Goal: Information Seeking & Learning: Learn about a topic

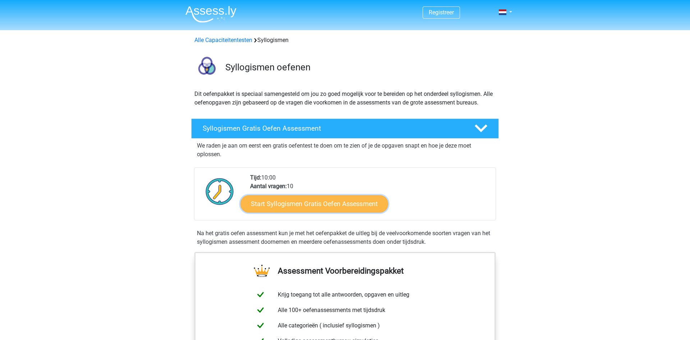
click at [353, 201] on link "Start Syllogismen Gratis Oefen Assessment" at bounding box center [315, 203] width 148 height 17
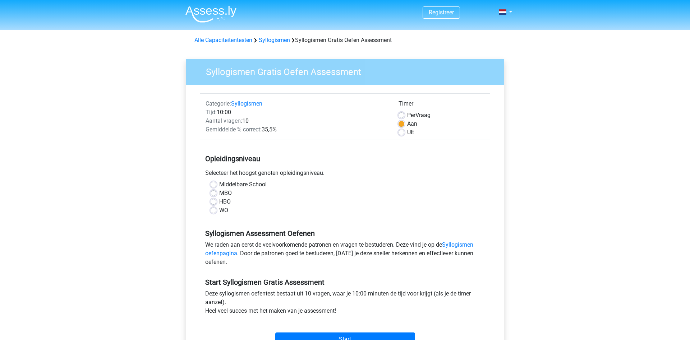
click at [222, 183] on label "Middelbare School" at bounding box center [242, 184] width 47 height 9
click at [216, 183] on input "Middelbare School" at bounding box center [213, 183] width 6 height 7
radio input "true"
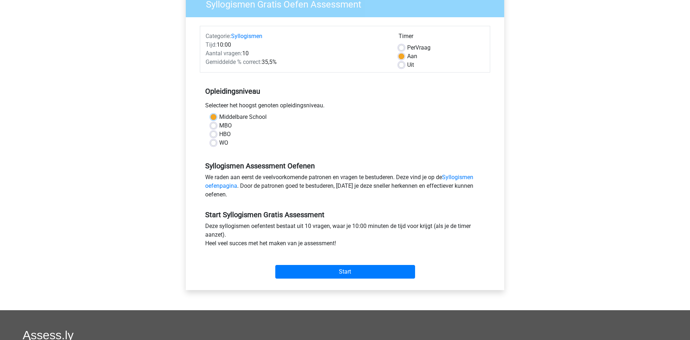
scroll to position [73, 0]
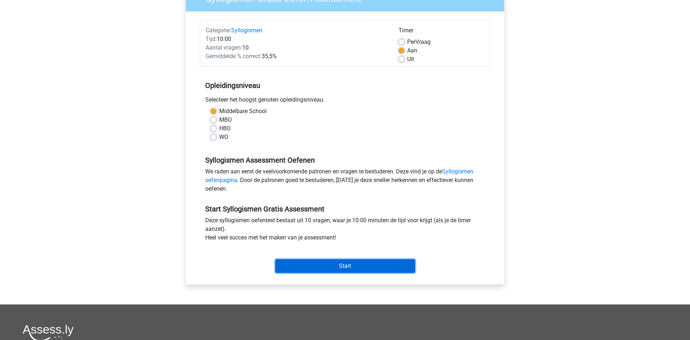
click at [386, 267] on input "Start" at bounding box center [345, 266] width 140 height 14
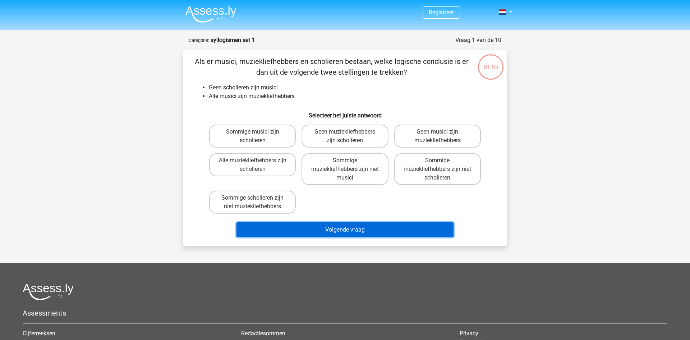
click at [342, 225] on button "Volgende vraag" at bounding box center [344, 229] width 217 height 15
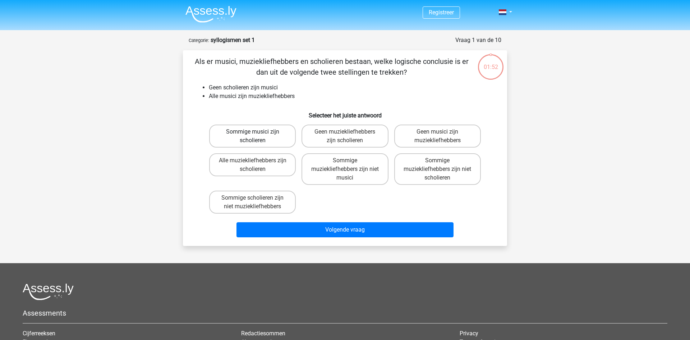
click at [268, 134] on label "Sommige musici zijn scholieren" at bounding box center [252, 136] width 87 height 23
click at [257, 134] on input "Sommige musici zijn scholieren" at bounding box center [254, 134] width 5 height 5
radio input "true"
click at [352, 222] on div "Volgende vraag" at bounding box center [344, 229] width 301 height 24
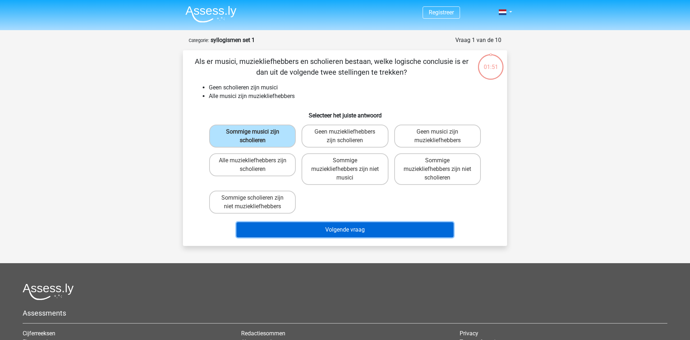
click at [353, 224] on button "Volgende vraag" at bounding box center [344, 229] width 217 height 15
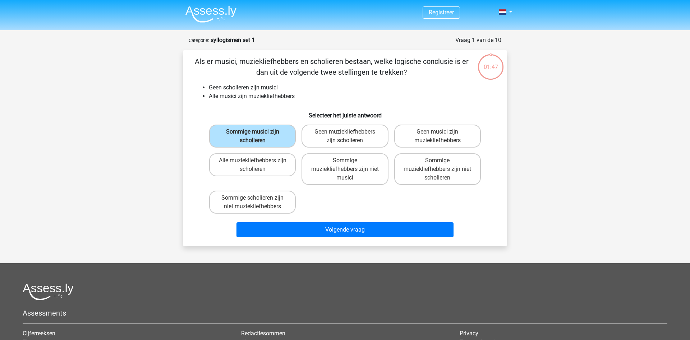
click at [320, 197] on div "Sommige musici zijn scholieren Geen muziekliefhebbers zijn scholieren Geen musi…" at bounding box center [344, 169] width 277 height 95
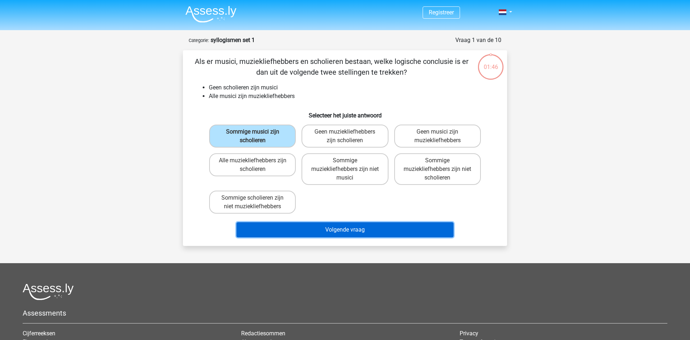
click at [347, 229] on button "Volgende vraag" at bounding box center [344, 229] width 217 height 15
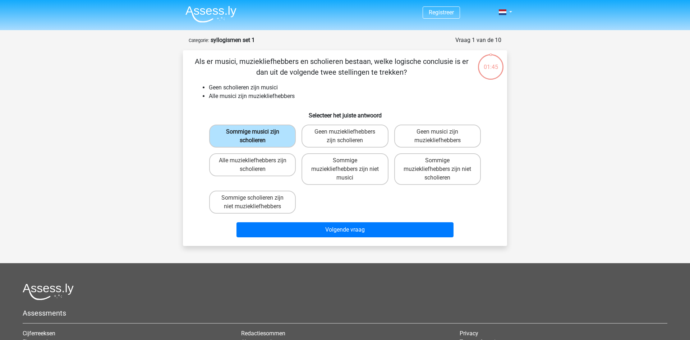
click at [274, 127] on label "Sommige musici zijn scholieren" at bounding box center [252, 136] width 87 height 23
click at [417, 139] on label "Geen musici zijn muziekliefhebbers" at bounding box center [437, 136] width 87 height 23
click at [437, 136] on input "Geen musici zijn muziekliefhebbers" at bounding box center [439, 134] width 5 height 5
radio input "true"
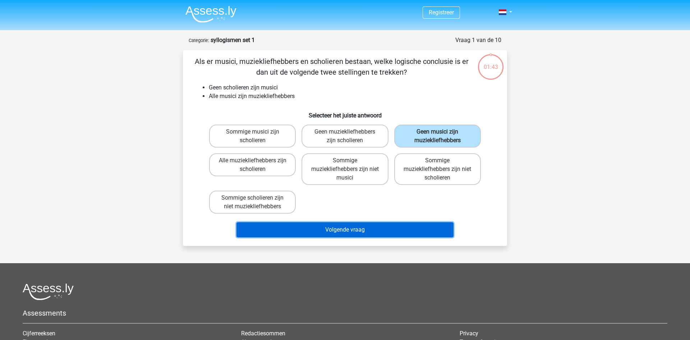
click at [373, 233] on button "Volgende vraag" at bounding box center [344, 229] width 217 height 15
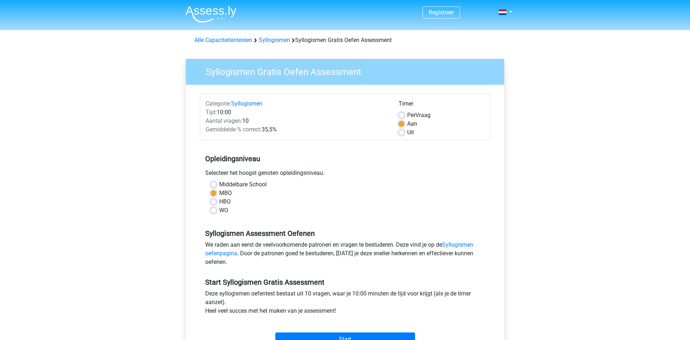
scroll to position [73, 0]
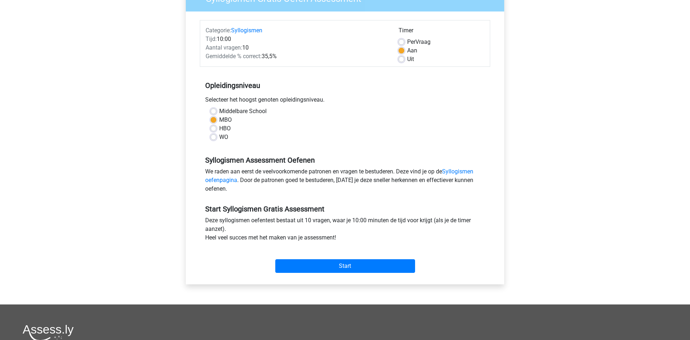
click at [237, 109] on label "Middelbare School" at bounding box center [242, 111] width 47 height 9
click at [216, 109] on input "Middelbare School" at bounding box center [213, 110] width 6 height 7
radio input "true"
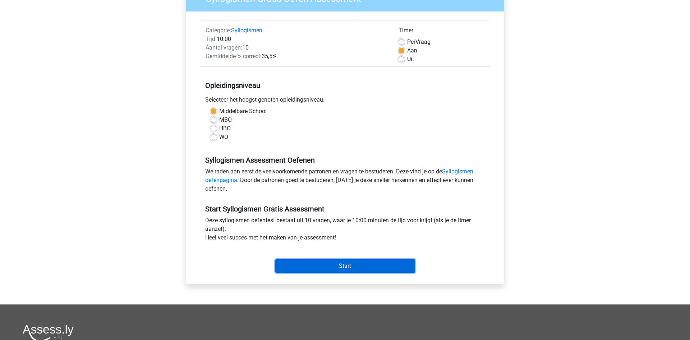
click at [329, 264] on input "Start" at bounding box center [345, 266] width 140 height 14
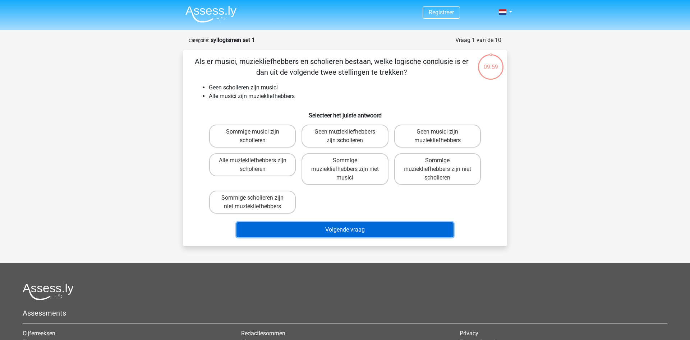
click at [346, 231] on button "Volgende vraag" at bounding box center [344, 229] width 217 height 15
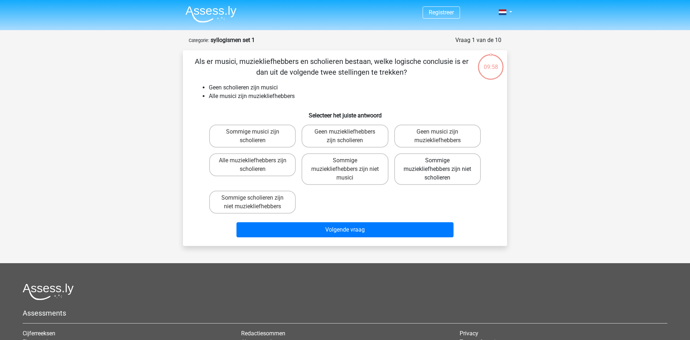
click at [443, 166] on label "Sommige muziekliefhebbers zijn niet scholieren" at bounding box center [437, 169] width 87 height 32
click at [442, 165] on input "Sommige muziekliefhebbers zijn niet scholieren" at bounding box center [439, 163] width 5 height 5
radio input "true"
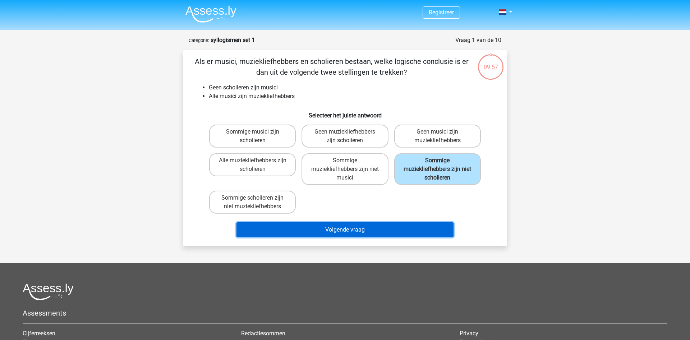
click at [353, 230] on button "Volgende vraag" at bounding box center [344, 229] width 217 height 15
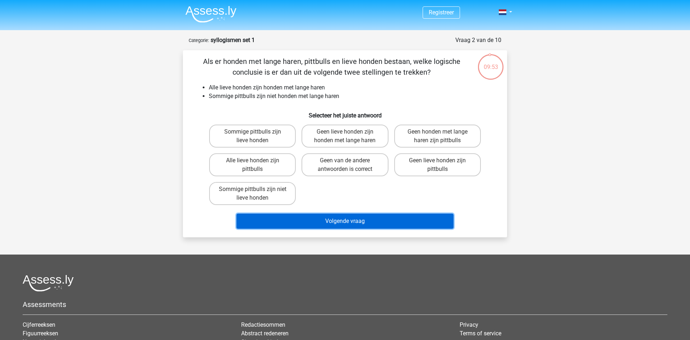
click at [348, 221] on button "Volgende vraag" at bounding box center [344, 221] width 217 height 15
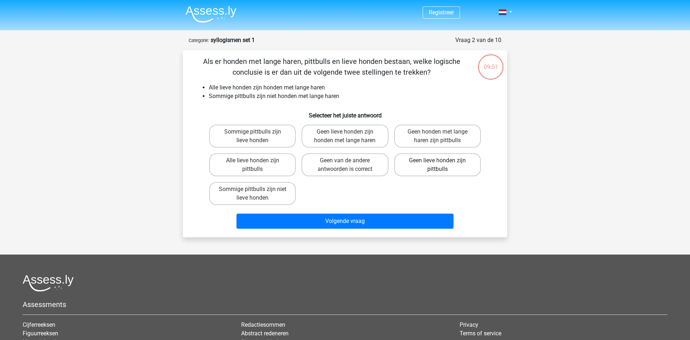
click at [411, 166] on label "Geen lieve honden zijn pittbulls" at bounding box center [437, 164] width 87 height 23
click at [437, 165] on input "Geen lieve honden zijn pittbulls" at bounding box center [439, 163] width 5 height 5
radio input "true"
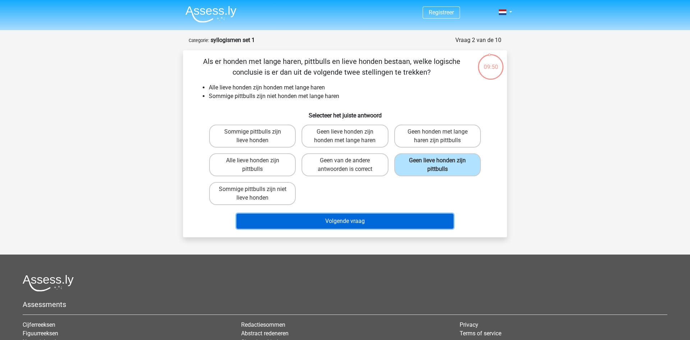
click at [357, 217] on button "Volgende vraag" at bounding box center [344, 221] width 217 height 15
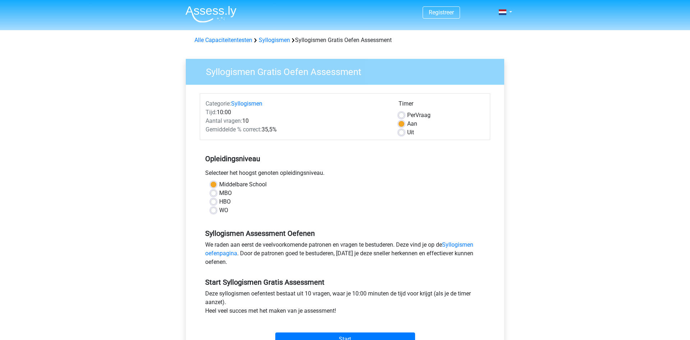
scroll to position [73, 0]
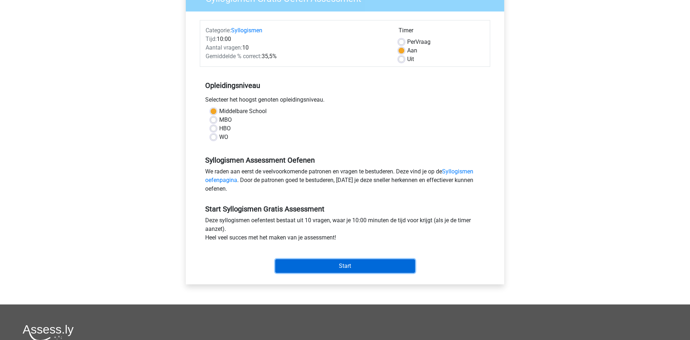
click at [346, 265] on input "Start" at bounding box center [345, 266] width 140 height 14
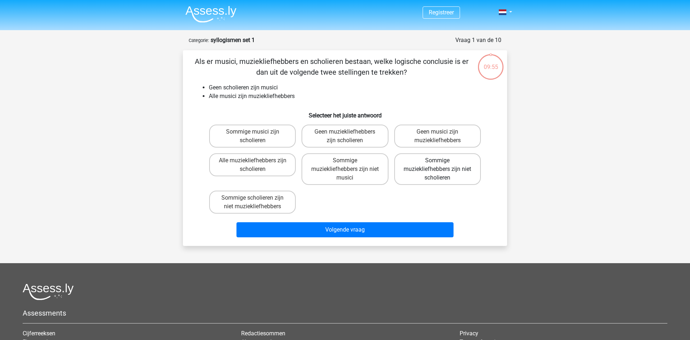
click at [437, 168] on label "Sommige muziekliefhebbers zijn niet scholieren" at bounding box center [437, 169] width 87 height 32
click at [437, 165] on input "Sommige muziekliefhebbers zijn niet scholieren" at bounding box center [439, 163] width 5 height 5
radio input "true"
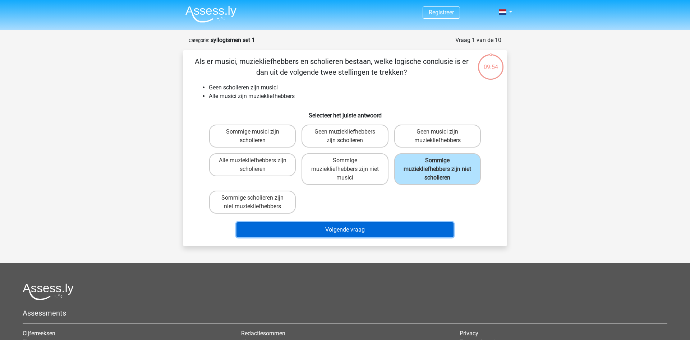
click at [344, 231] on button "Volgende vraag" at bounding box center [344, 229] width 217 height 15
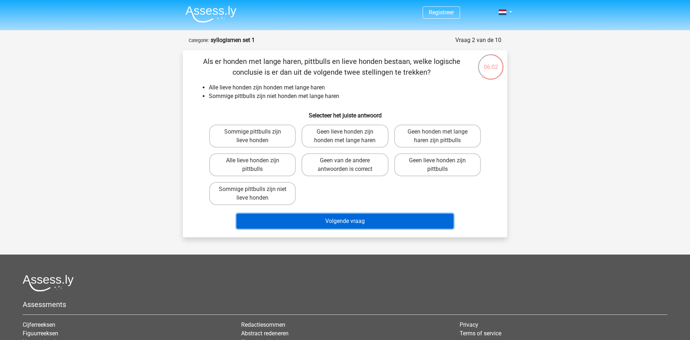
click at [355, 223] on button "Volgende vraag" at bounding box center [344, 221] width 217 height 15
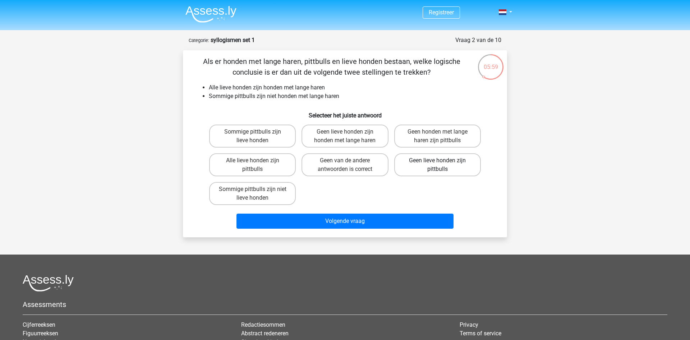
click at [432, 156] on label "Geen lieve honden zijn pittbulls" at bounding box center [437, 164] width 87 height 23
click at [437, 161] on input "Geen lieve honden zijn pittbulls" at bounding box center [439, 163] width 5 height 5
radio input "true"
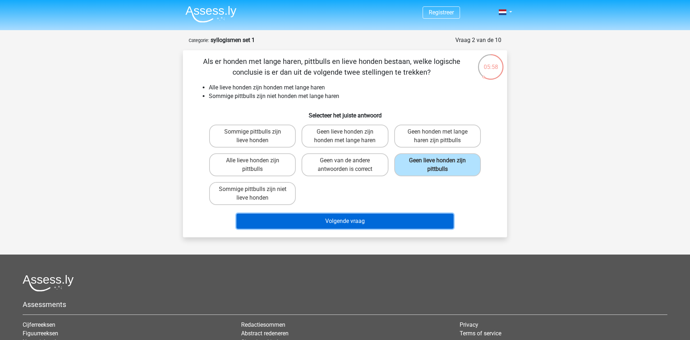
click at [341, 220] on button "Volgende vraag" at bounding box center [344, 221] width 217 height 15
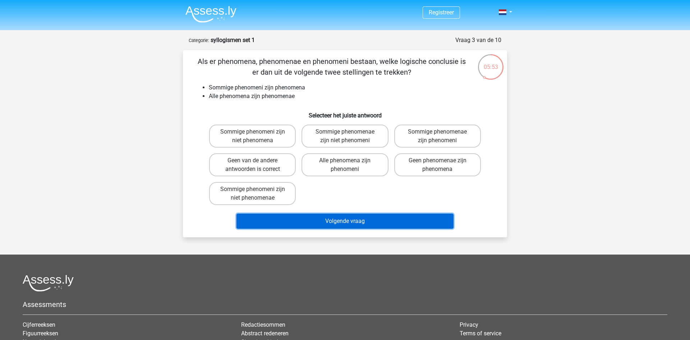
click at [359, 218] on button "Volgende vraag" at bounding box center [344, 221] width 217 height 15
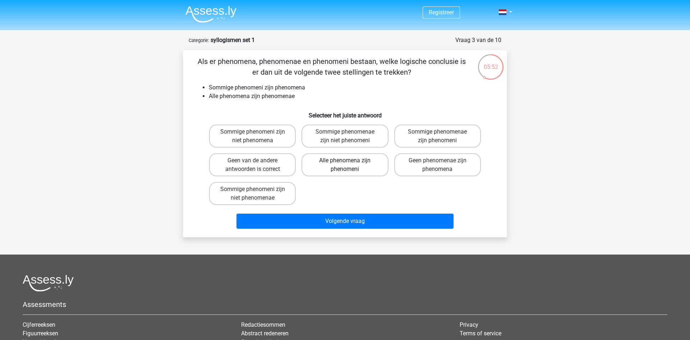
click at [367, 168] on label "Alle phenomena zijn phenomeni" at bounding box center [344, 164] width 87 height 23
click at [349, 165] on input "Alle phenomena zijn phenomeni" at bounding box center [347, 163] width 5 height 5
radio input "true"
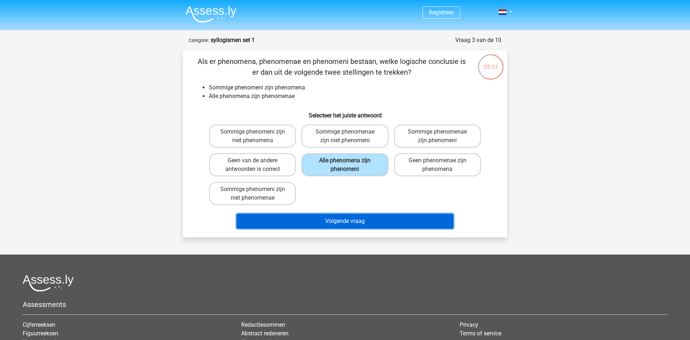
click at [343, 222] on button "Volgende vraag" at bounding box center [344, 221] width 217 height 15
